Goal: Task Accomplishment & Management: Complete application form

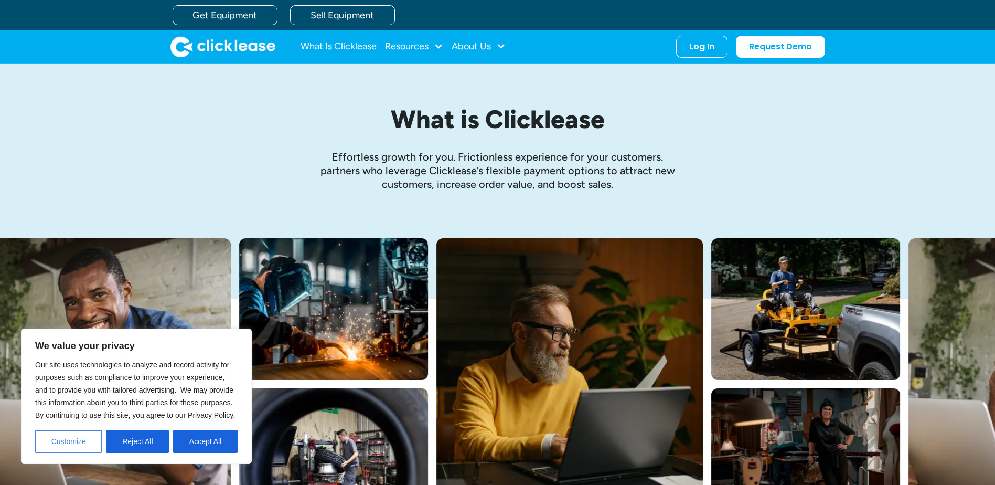
click at [70, 439] on button "Customize" at bounding box center [68, 441] width 67 height 23
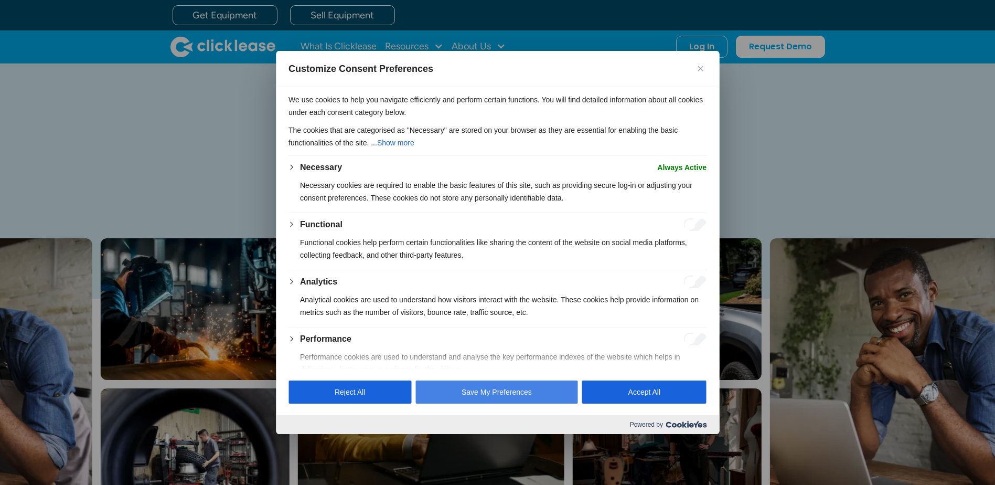
click at [482, 387] on button "Save My Preferences" at bounding box center [496, 391] width 163 height 23
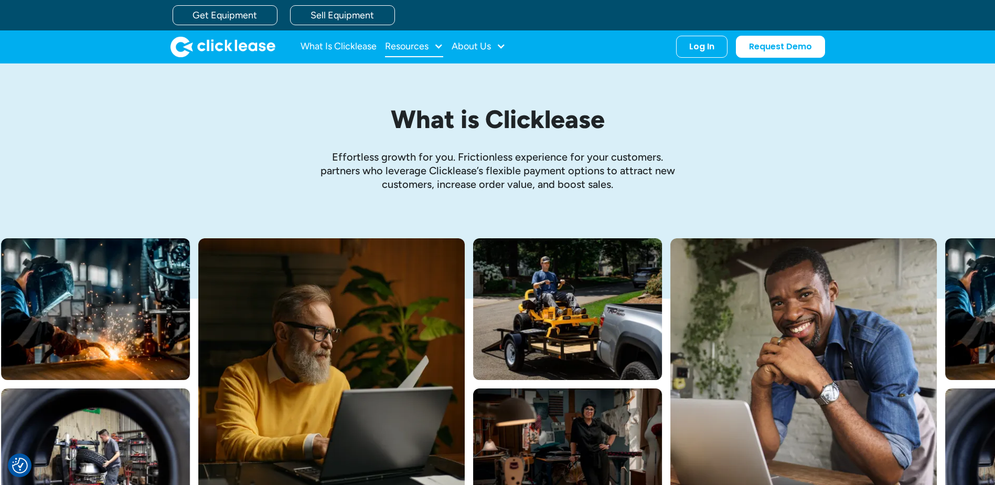
click at [427, 46] on div "Resources" at bounding box center [407, 46] width 44 height 0
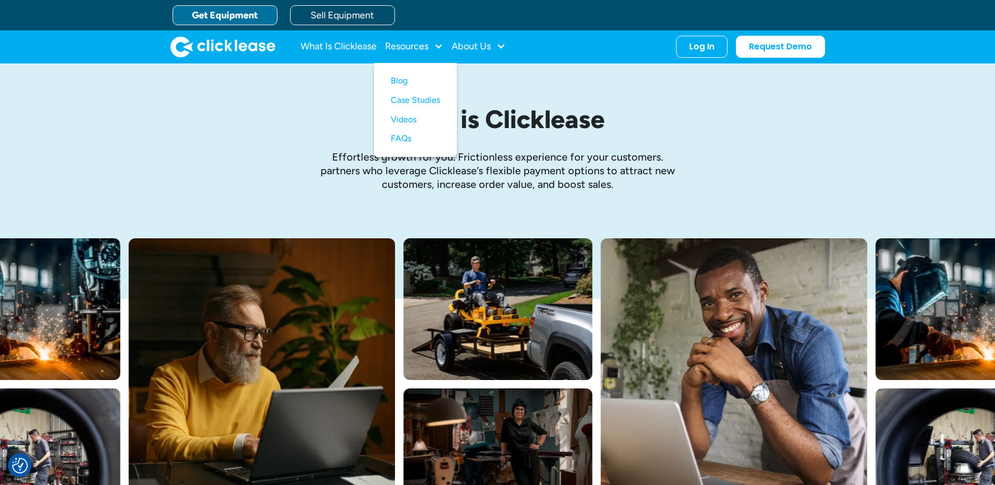
click at [241, 10] on link "Get Equipment" at bounding box center [225, 15] width 105 height 20
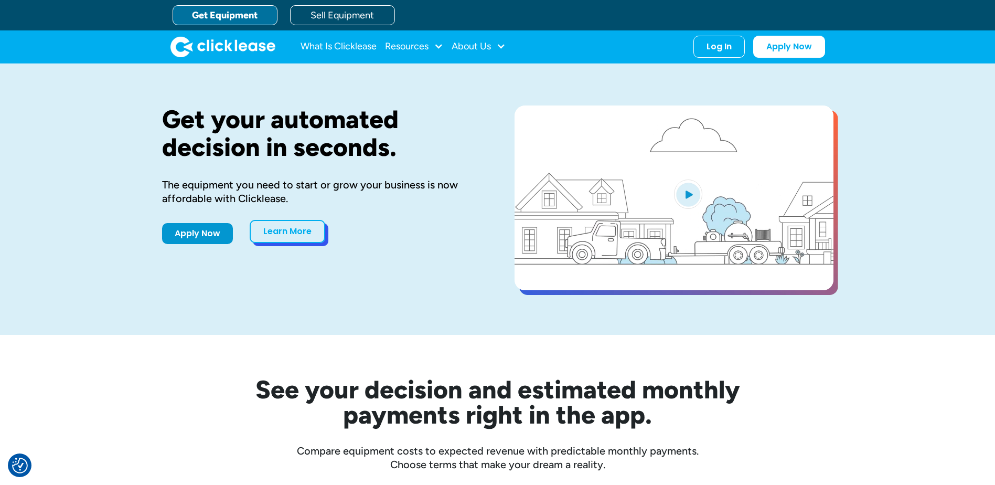
click at [289, 227] on link "Learn More" at bounding box center [288, 231] width 76 height 23
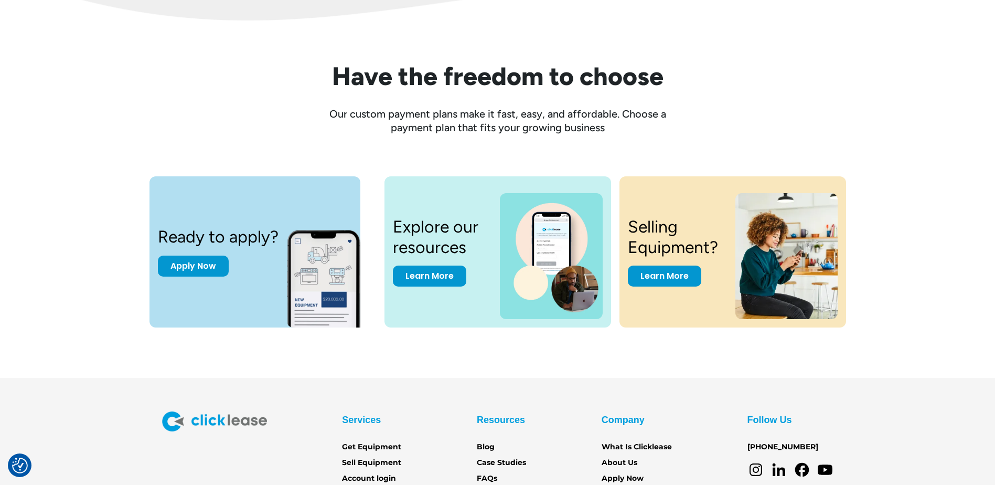
scroll to position [1364, 0]
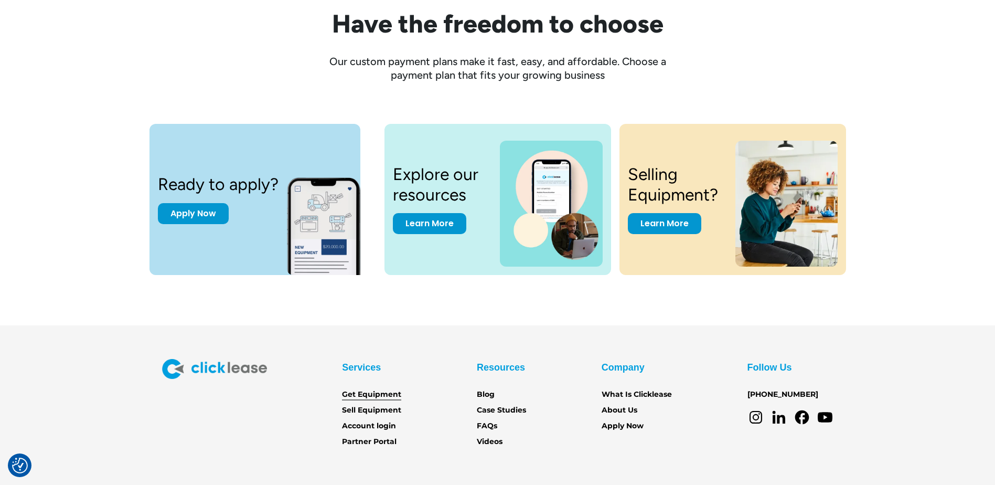
click at [377, 394] on link "Get Equipment" at bounding box center [371, 395] width 59 height 12
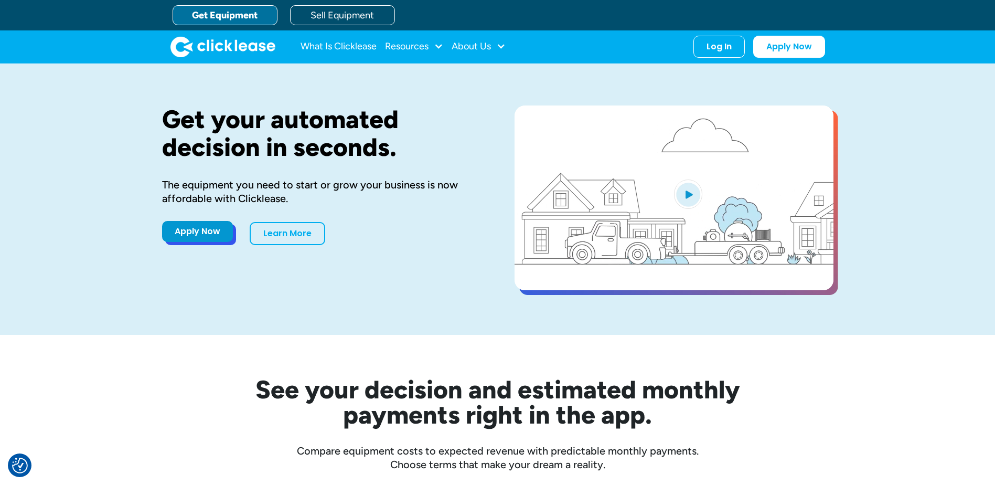
click at [191, 229] on link "Apply Now" at bounding box center [197, 231] width 71 height 21
